Goal: Task Accomplishment & Management: Complete application form

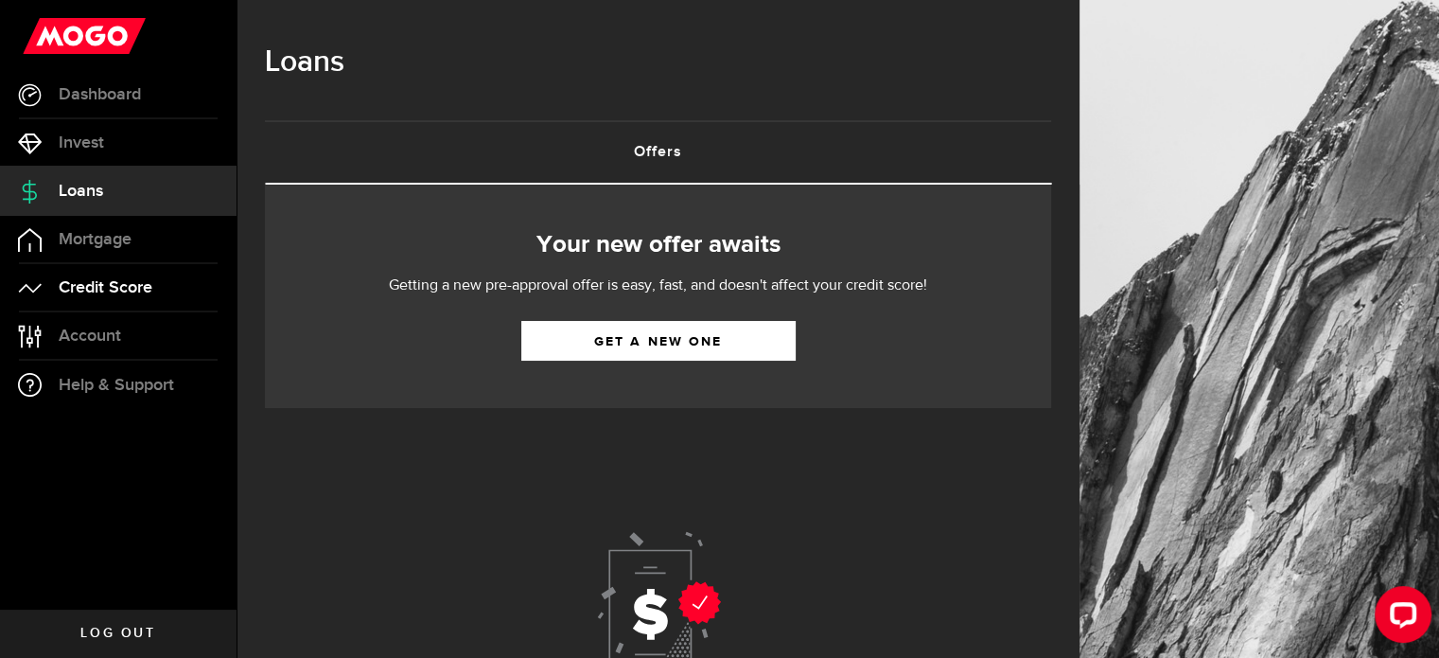
click at [99, 306] on link "Credit Score" at bounding box center [118, 287] width 237 height 47
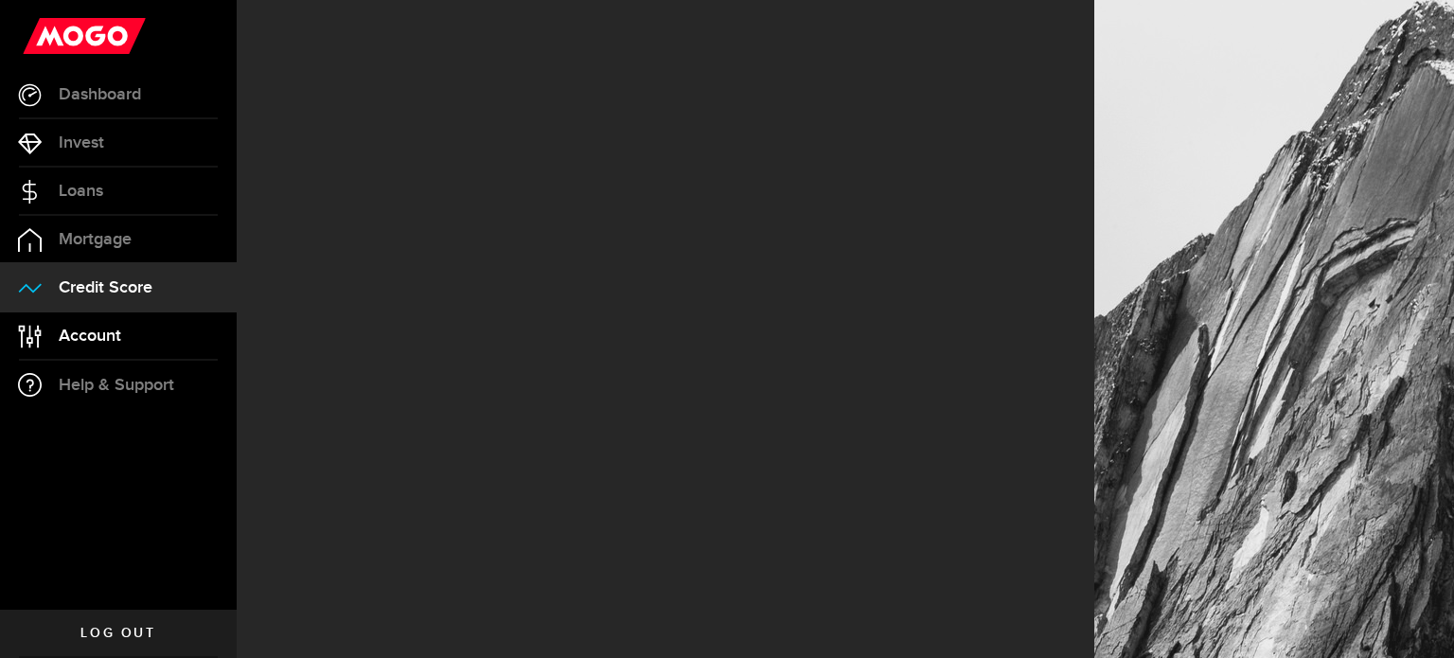
click at [91, 329] on span "Account" at bounding box center [90, 335] width 62 height 17
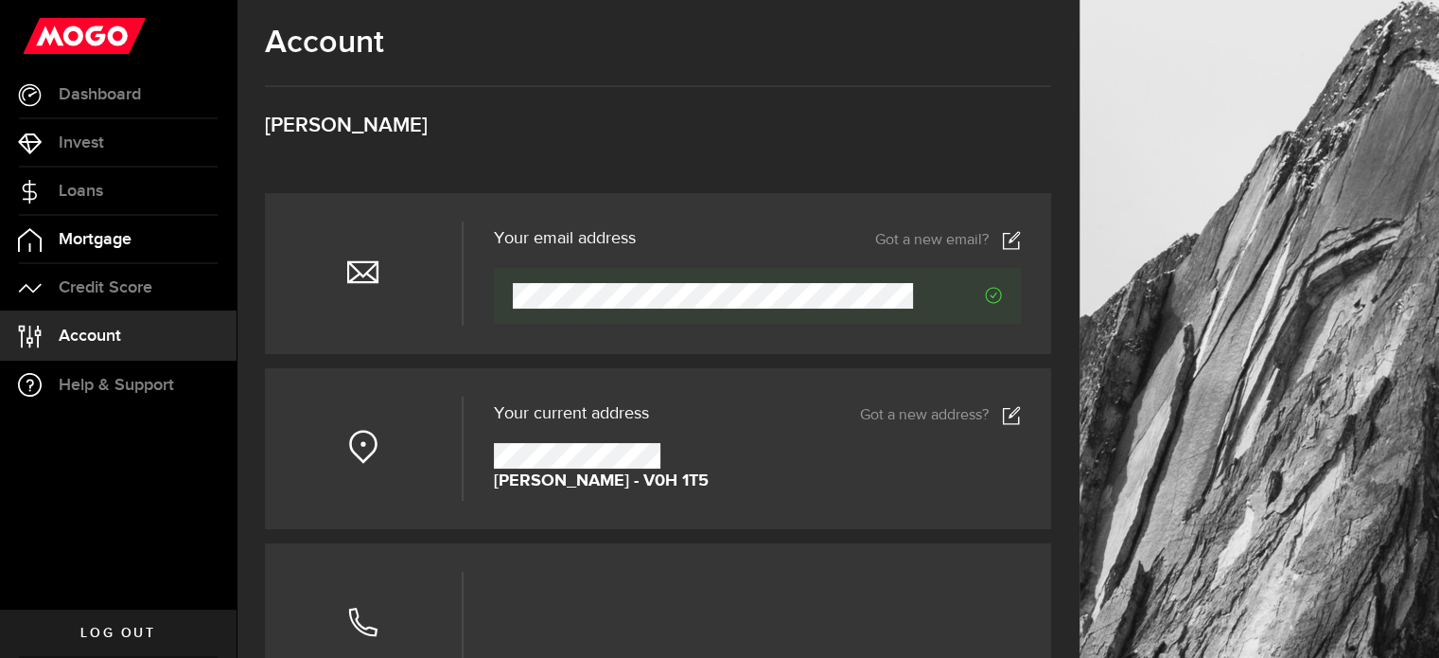
click at [95, 231] on span "Mortgage" at bounding box center [95, 239] width 73 height 17
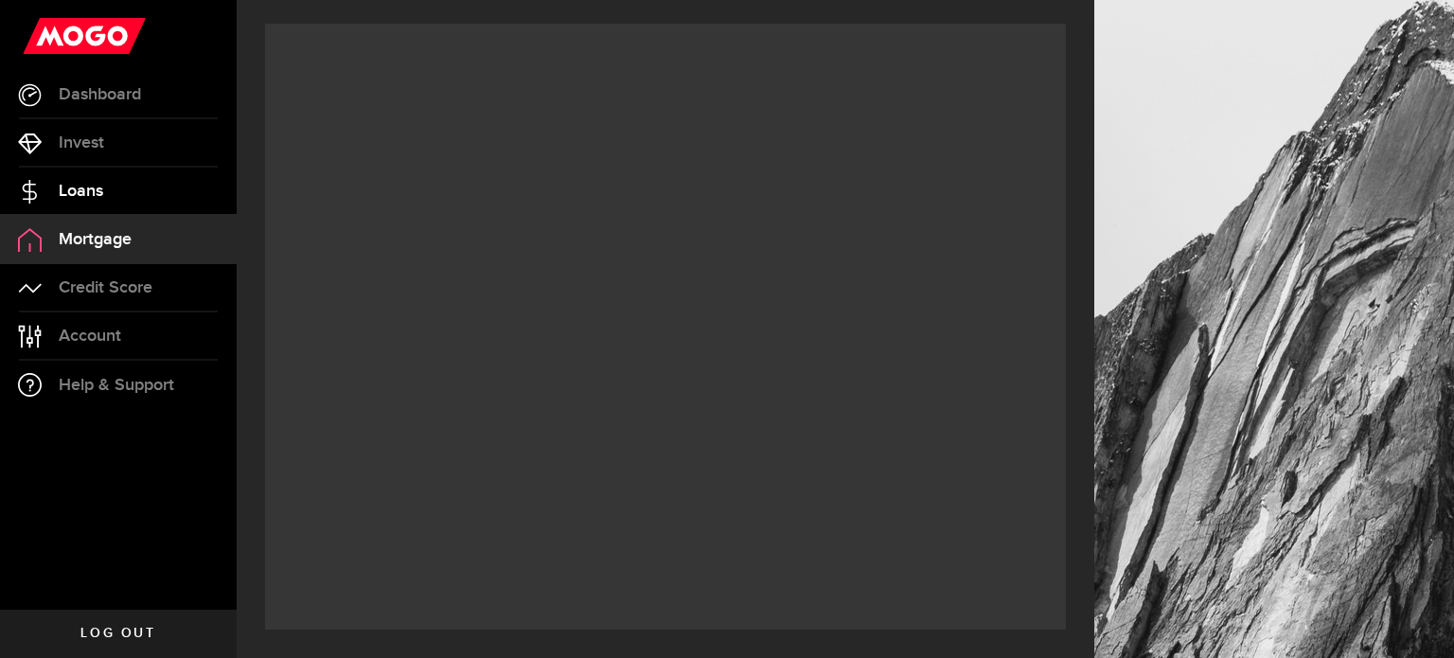
click at [79, 188] on span "Loans" at bounding box center [81, 191] width 44 height 17
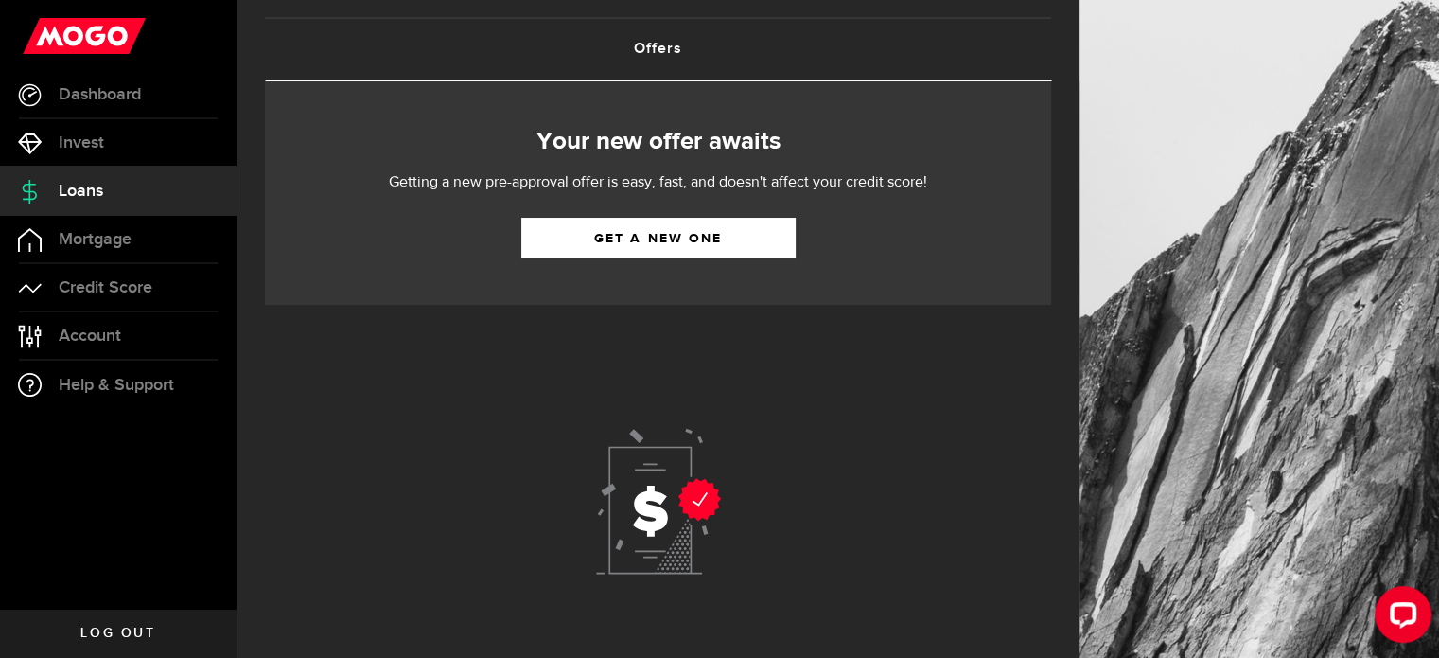
scroll to position [176, 0]
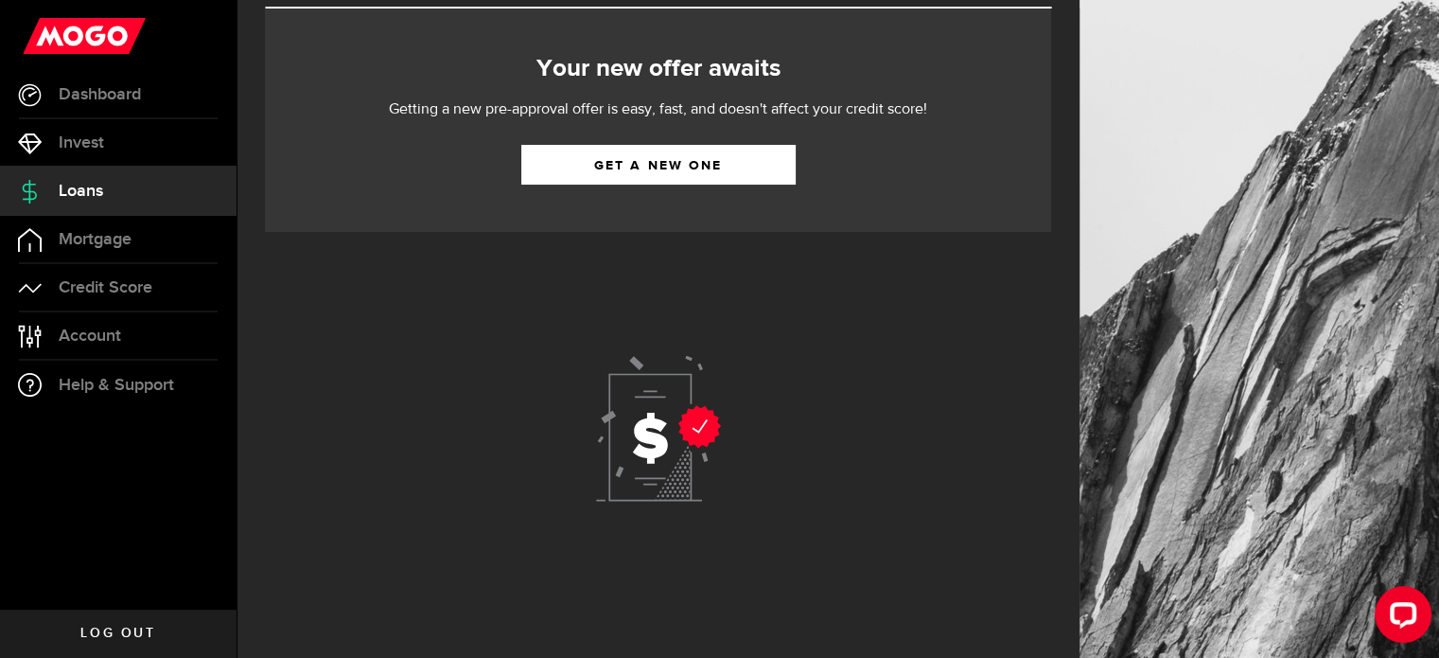
click at [666, 420] on use at bounding box center [658, 429] width 125 height 146
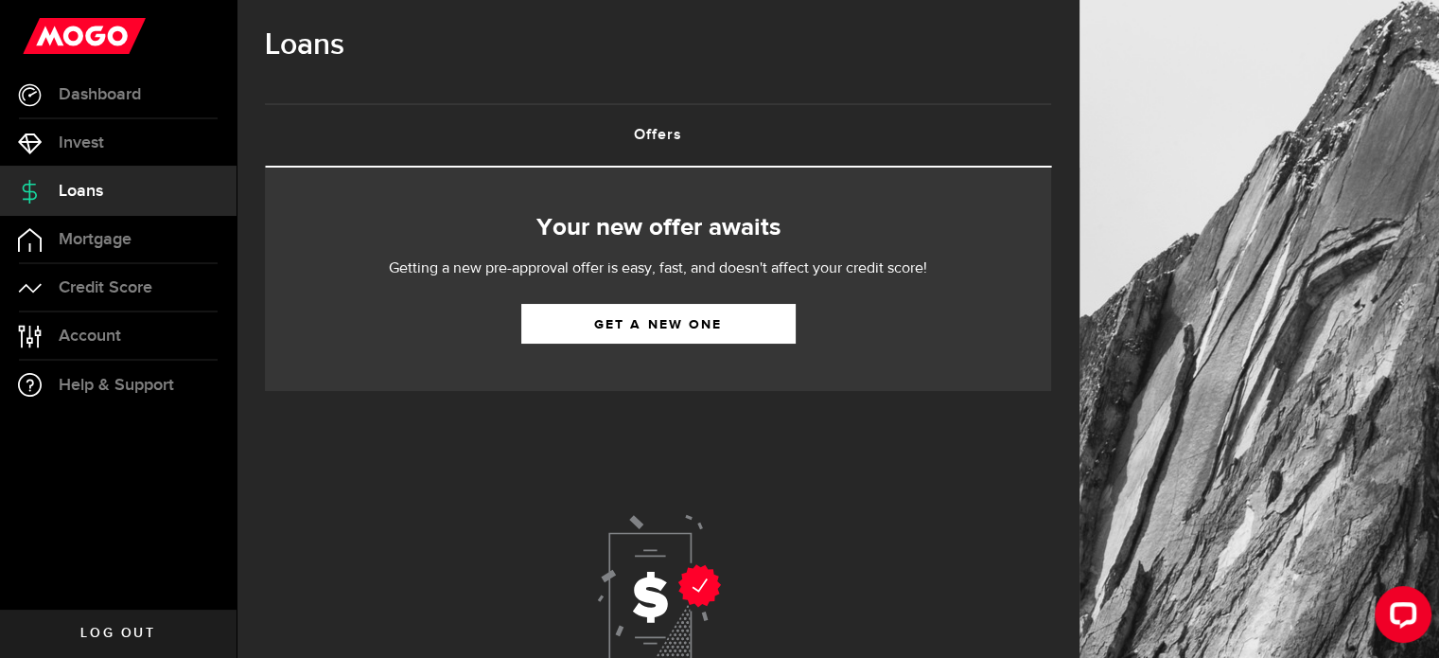
scroll to position [0, 0]
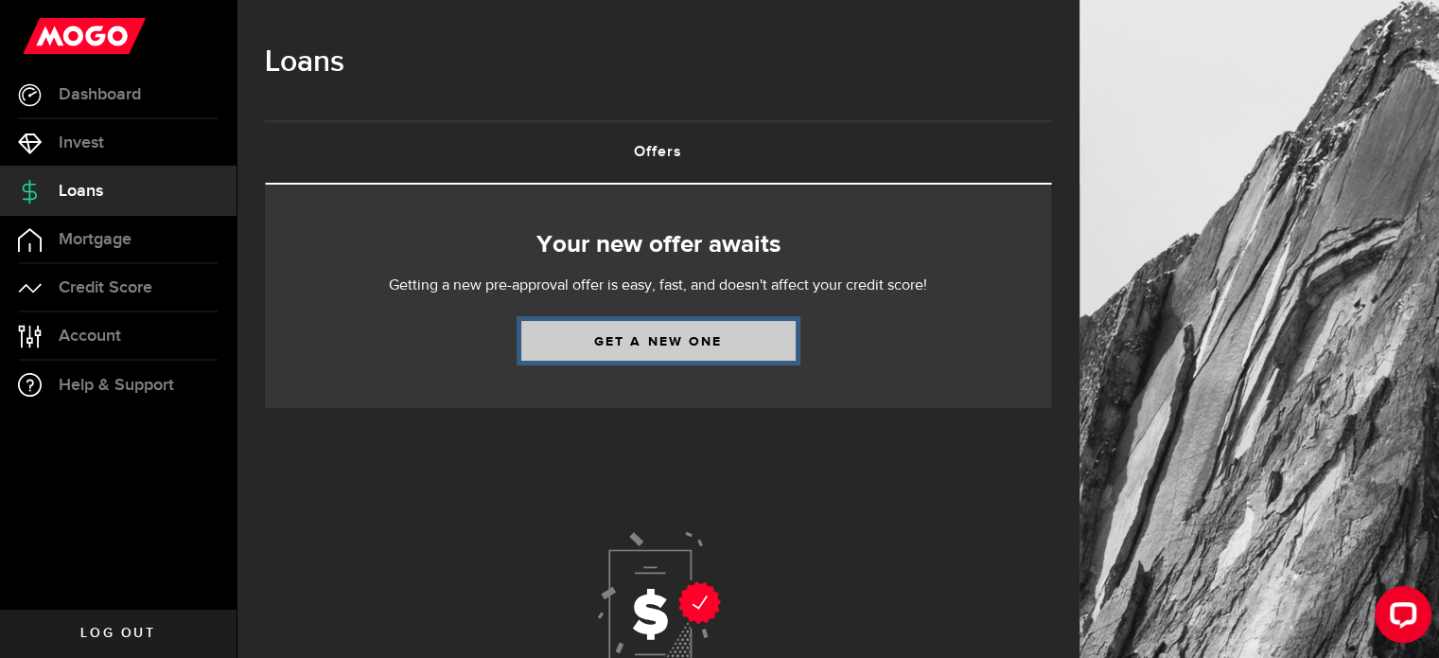
click at [609, 340] on link "Get a new one" at bounding box center [658, 341] width 274 height 40
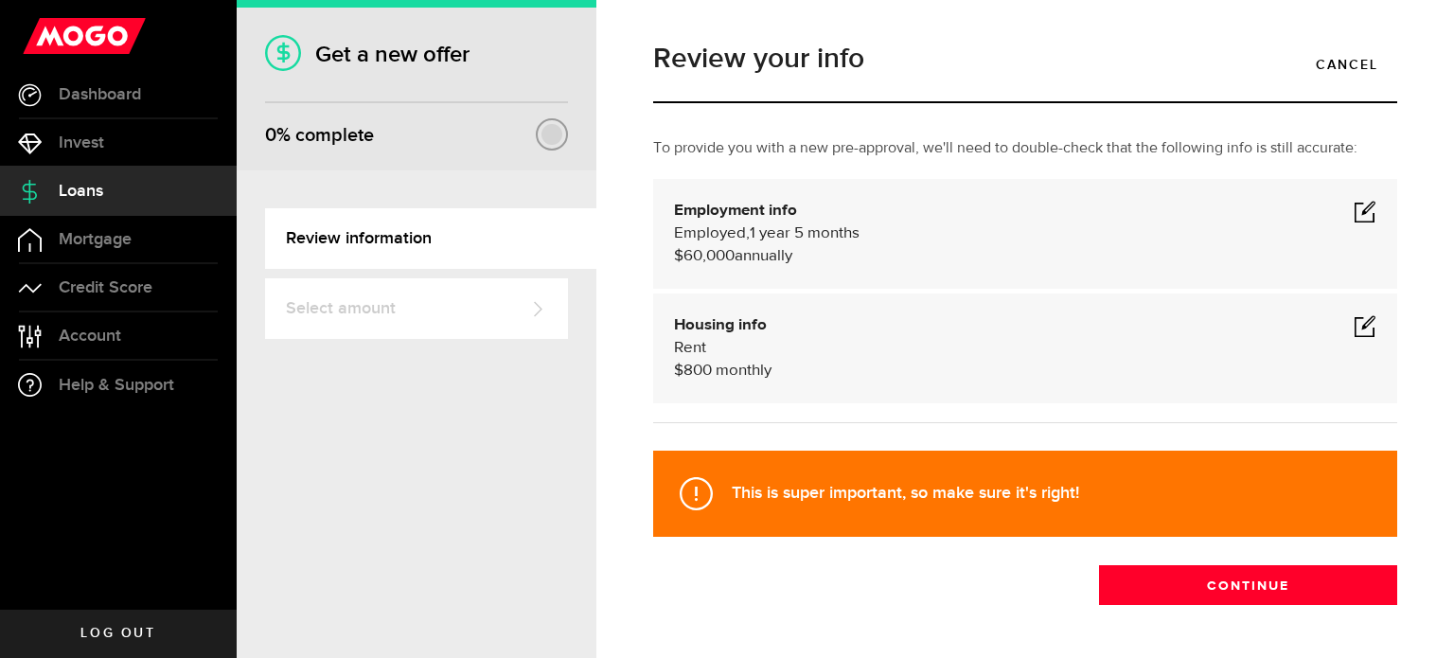
click at [451, 238] on link "Review information" at bounding box center [430, 238] width 331 height 61
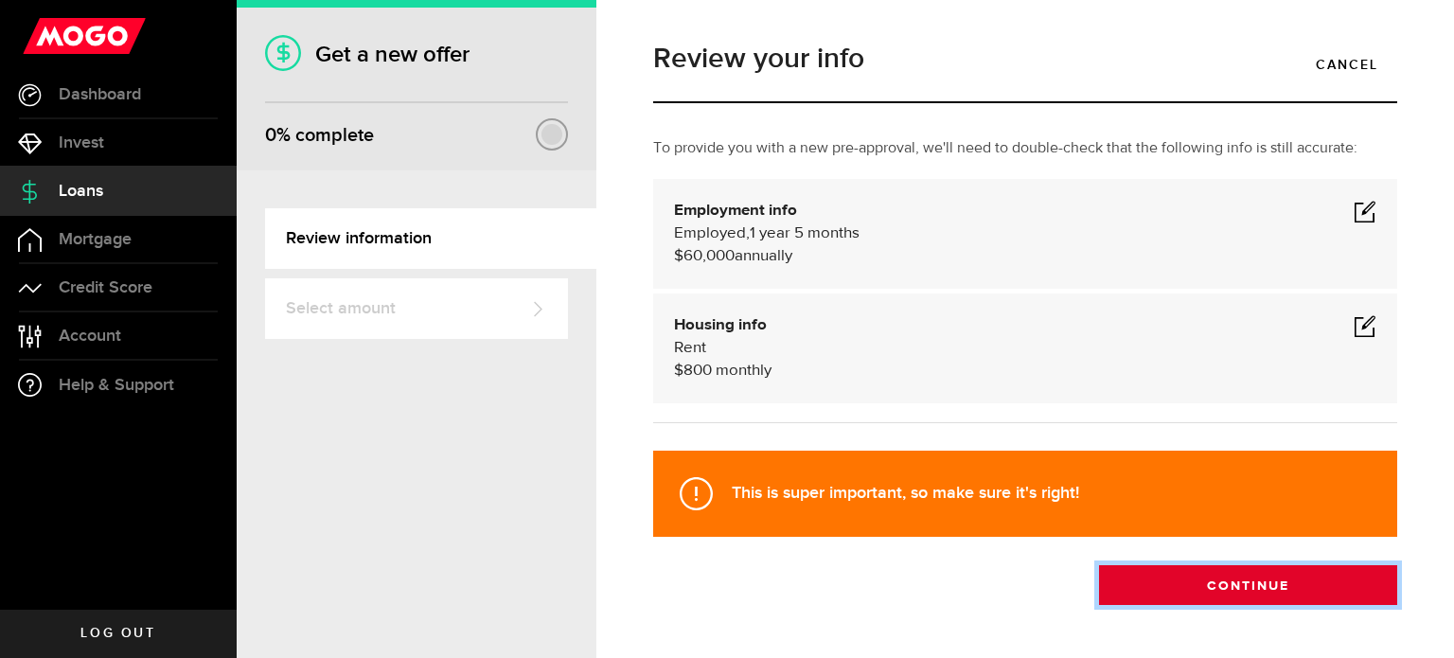
click at [1207, 587] on button "Continue" at bounding box center [1248, 585] width 298 height 40
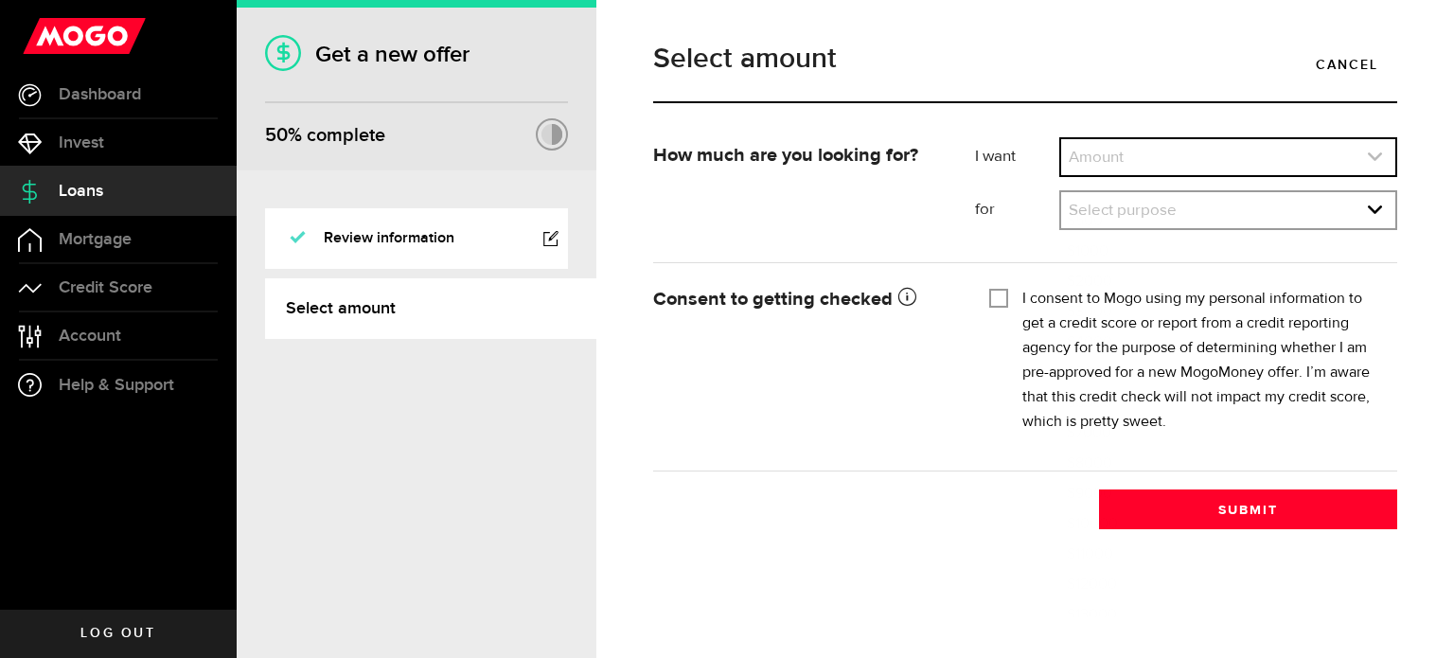
click at [1093, 150] on link "expand select" at bounding box center [1228, 157] width 334 height 36
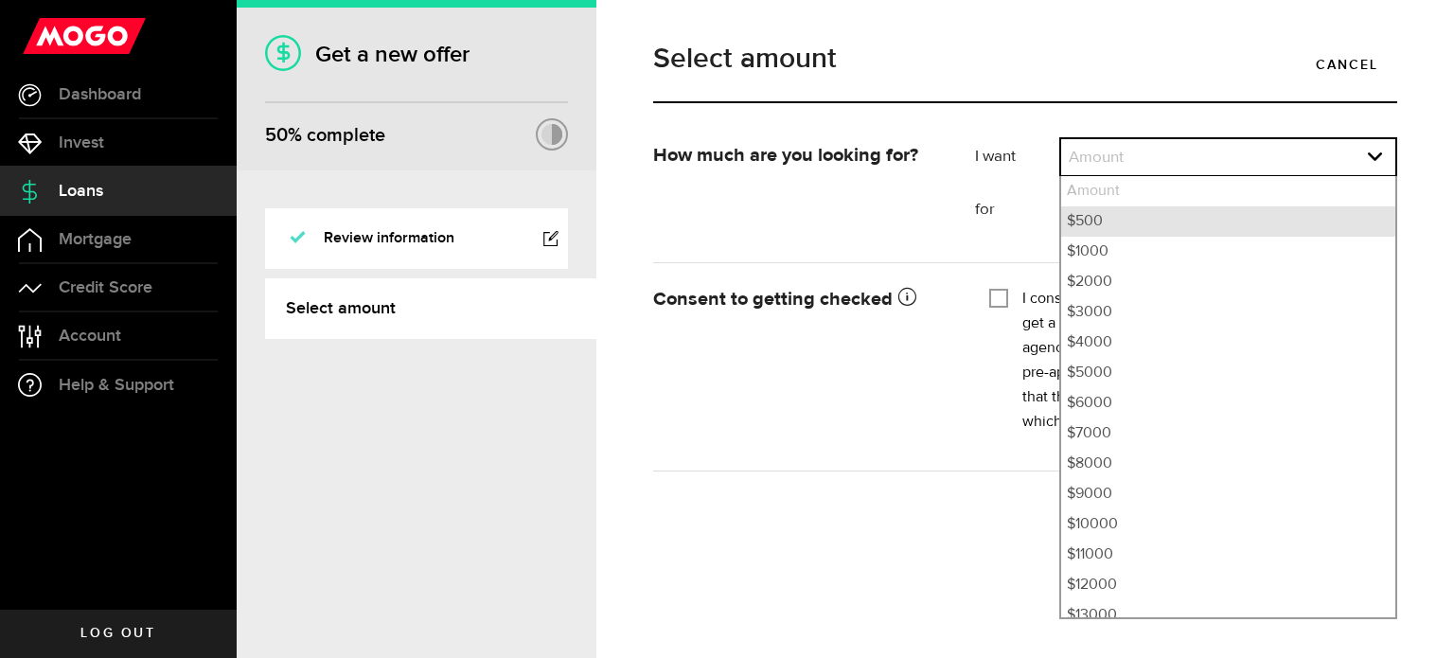
click at [1109, 207] on li "$500" at bounding box center [1228, 221] width 334 height 30
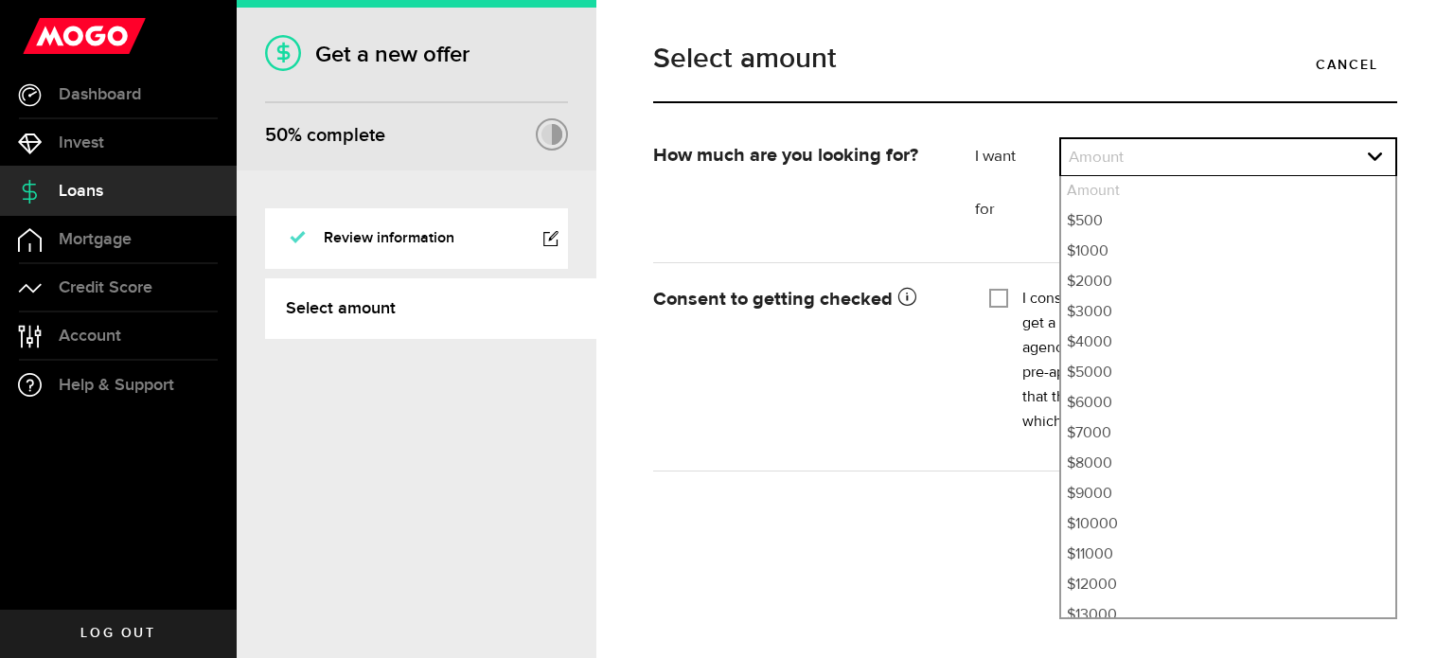
select select "500"
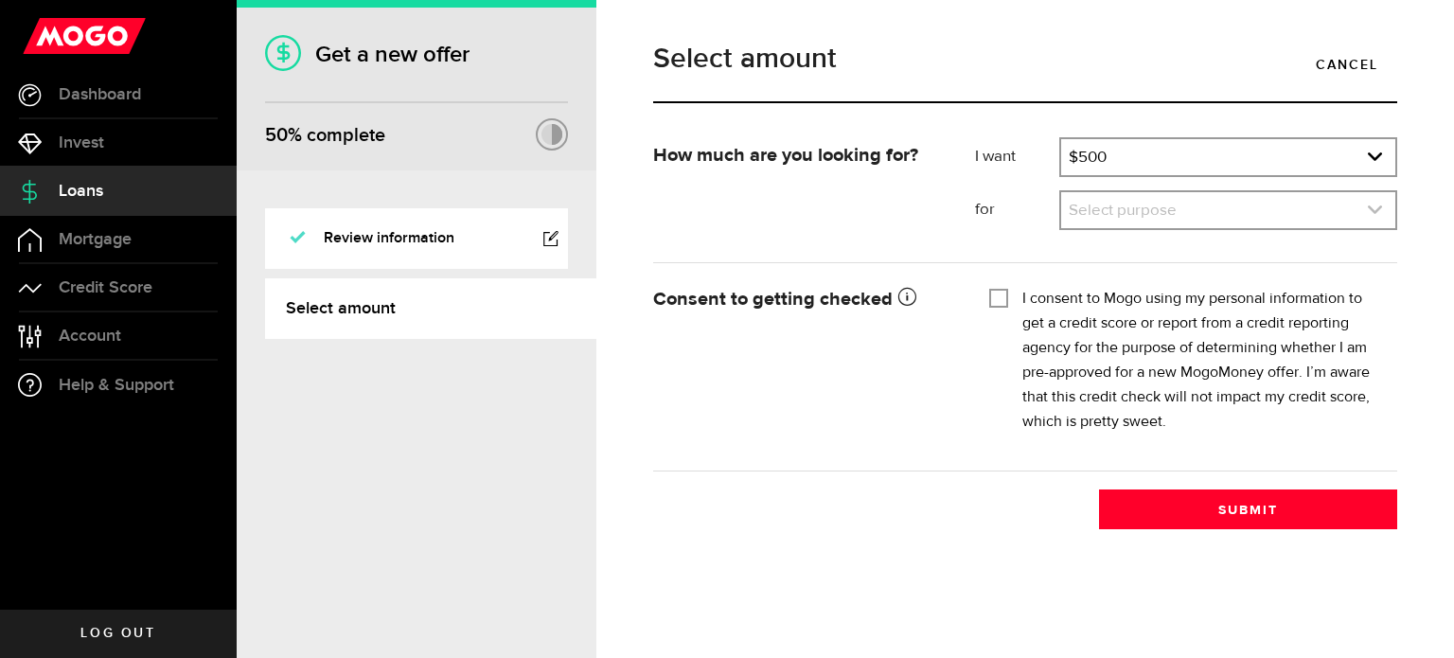
click at [1117, 200] on link "expand select" at bounding box center [1228, 210] width 334 height 36
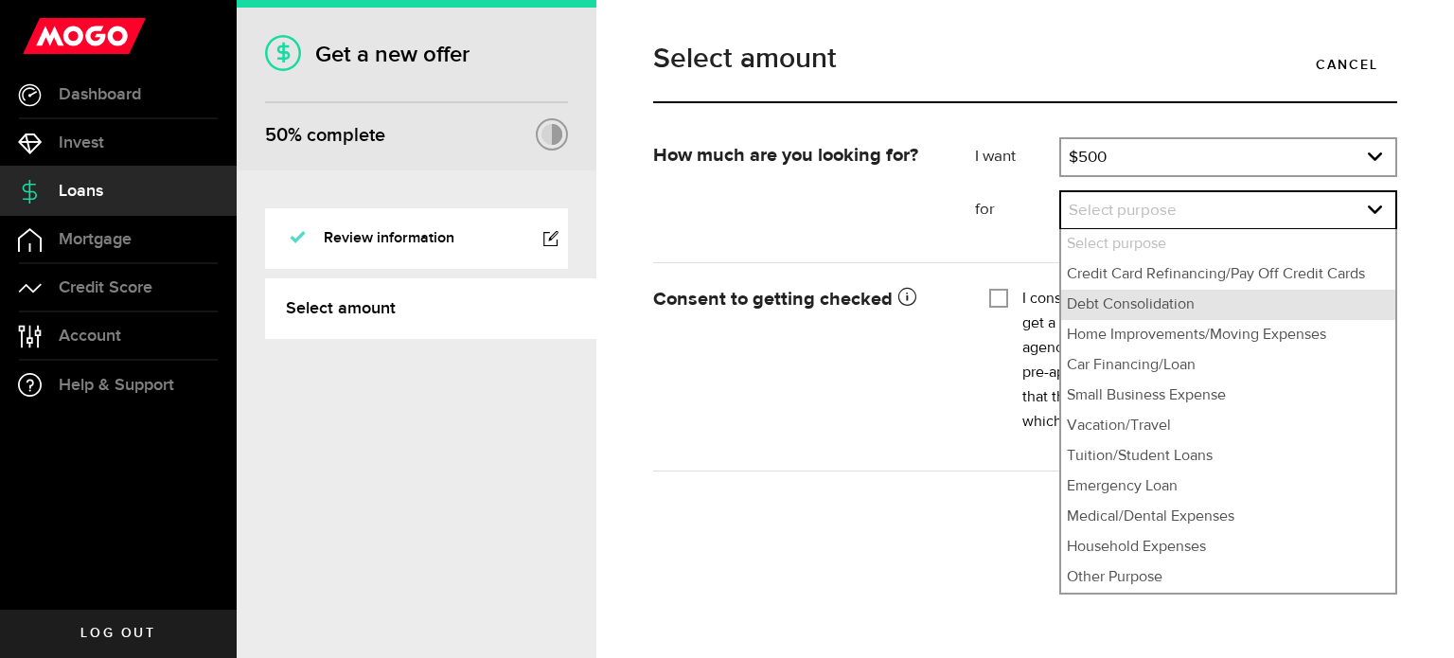
click at [1111, 299] on li "Debt Consolidation" at bounding box center [1228, 305] width 334 height 30
select select "Debt Consolidation"
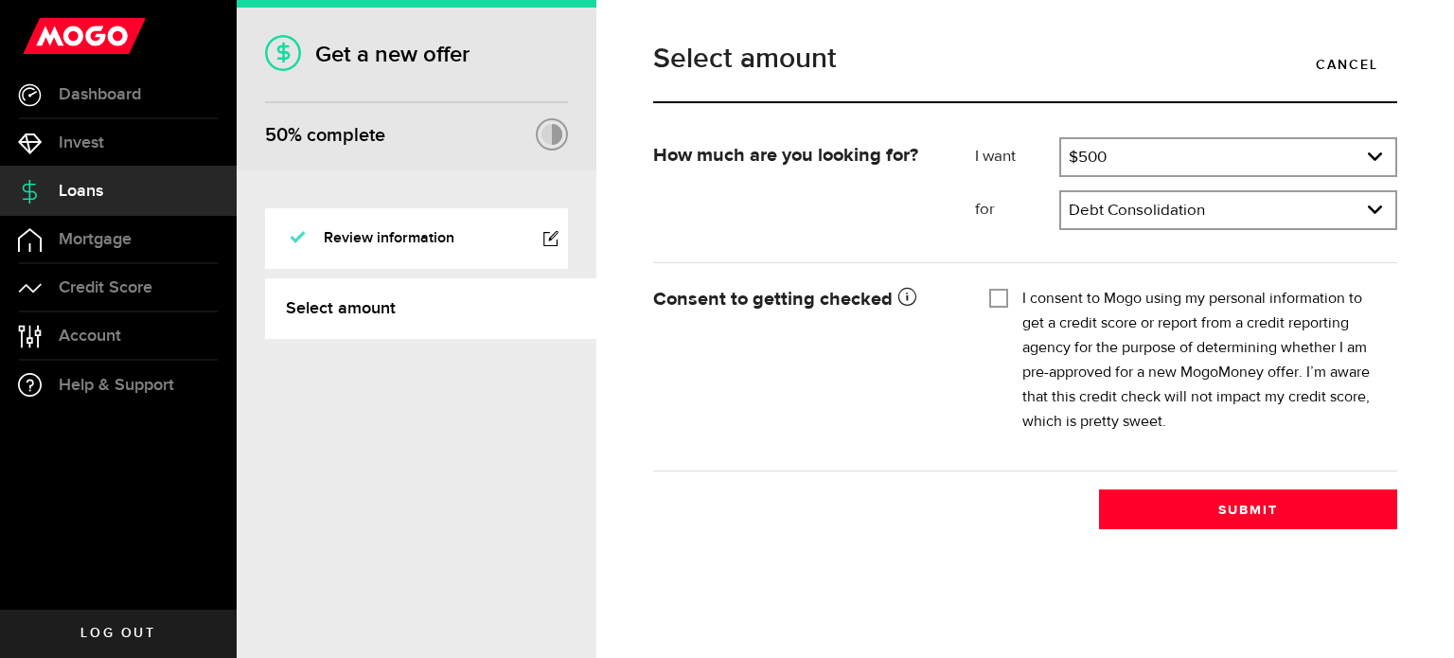
click at [989, 294] on input "I consent to Mogo using my personal information to get a credit score or report…" at bounding box center [998, 296] width 19 height 19
checkbox input "true"
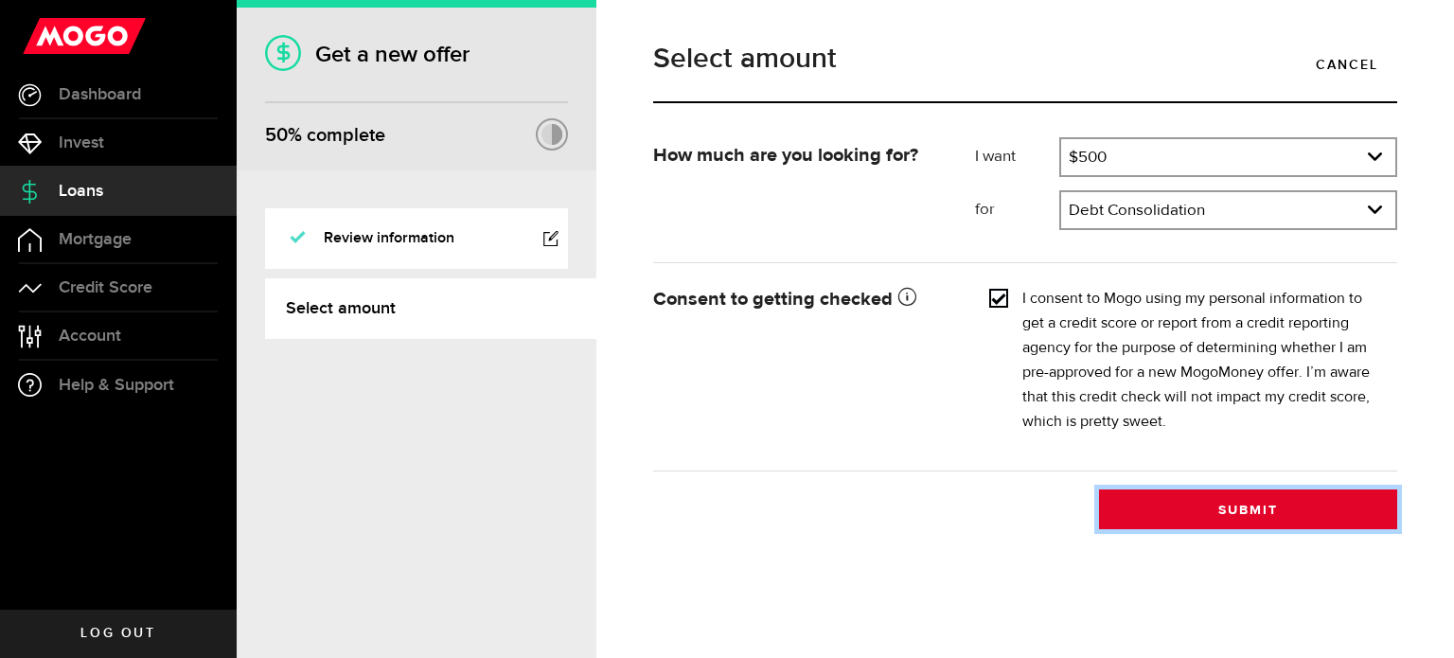
click at [1181, 497] on button "Submit" at bounding box center [1248, 509] width 298 height 40
